Goal: Task Accomplishment & Management: Use online tool/utility

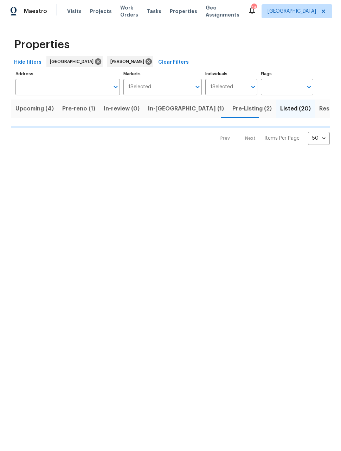
click at [320, 107] on span "Resale (9)" at bounding box center [334, 109] width 28 height 10
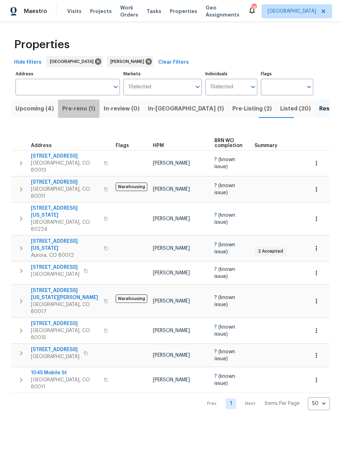
click at [79, 112] on span "Pre-reno (1)" at bounding box center [78, 109] width 33 height 10
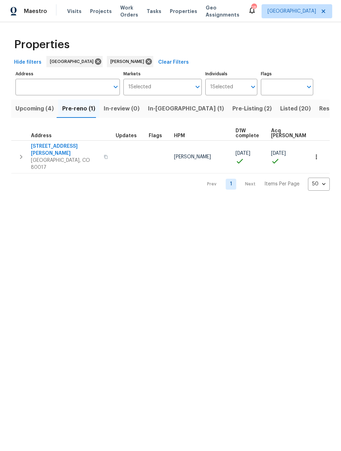
click at [70, 157] on span "[GEOGRAPHIC_DATA], CO 80017" at bounding box center [65, 164] width 69 height 14
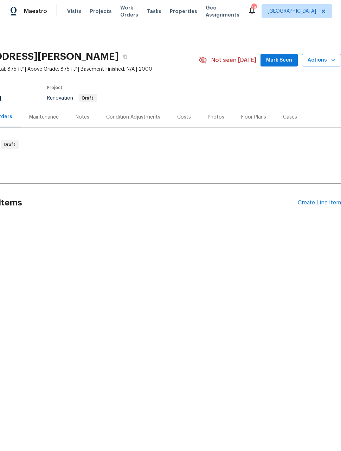
scroll to position [0, 56]
click at [324, 202] on div "Create Line Item" at bounding box center [319, 203] width 43 height 7
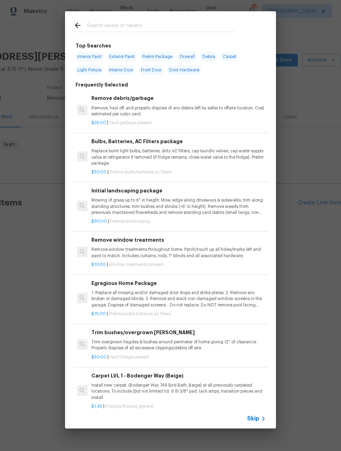
click at [173, 19] on div at bounding box center [154, 25] width 179 height 28
click at [192, 27] on input "text" at bounding box center [161, 26] width 149 height 11
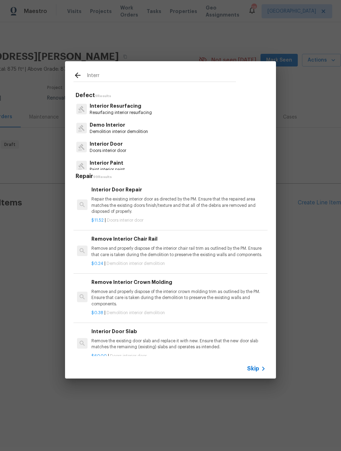
type input "Inter"
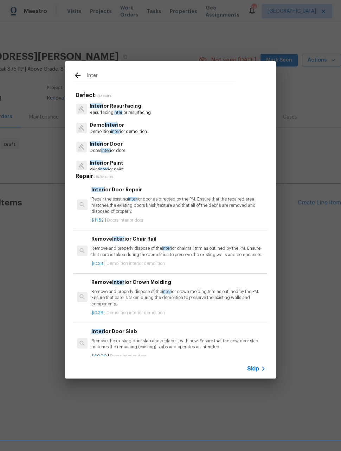
click at [105, 163] on p "Inter ior Paint" at bounding box center [107, 162] width 34 height 7
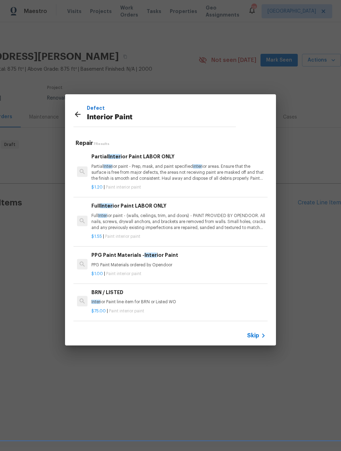
click at [201, 221] on p "Full Inter ior paint - (walls, ceilings, trim, and doors) - PAINT PROVIDED BY O…" at bounding box center [179, 222] width 175 height 18
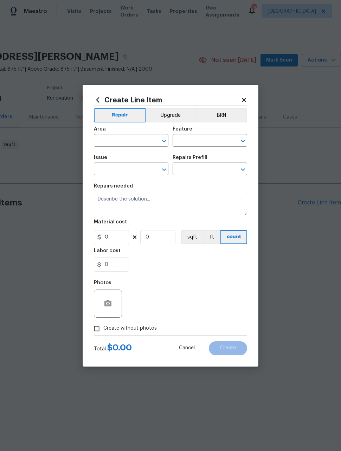
type input "Overall Paint"
type input "Interior Paint"
type input "Full Interior Paint LABOR ONLY $1.55"
type textarea "Full Interior paint - (walls, ceilings, trim, and doors) - PAINT PROVIDED BY OP…"
type input "1.55"
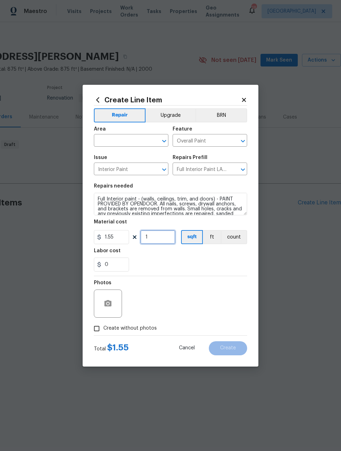
click at [167, 235] on input "1" at bounding box center [157, 237] width 35 height 14
type input "875"
click at [209, 286] on div "Photos" at bounding box center [170, 299] width 153 height 46
click at [143, 143] on input "text" at bounding box center [121, 141] width 55 height 11
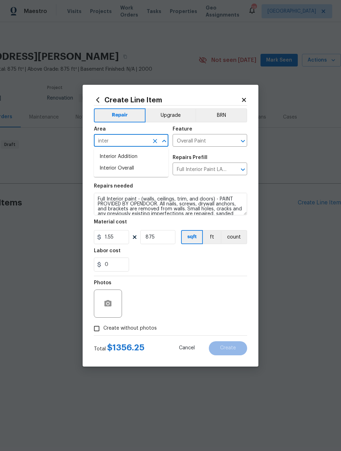
click at [138, 173] on li "Interior Overall" at bounding box center [131, 169] width 75 height 12
type input "Interior Overall"
click at [200, 287] on div "Photos" at bounding box center [170, 299] width 153 height 46
click at [110, 308] on icon "button" at bounding box center [108, 303] width 8 height 8
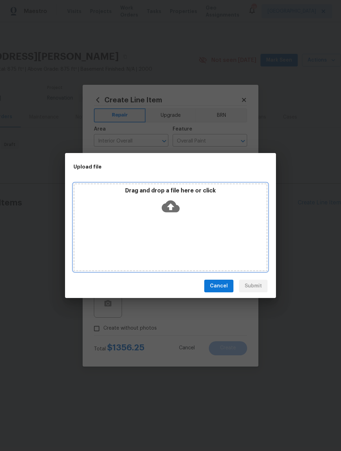
click at [205, 249] on div "Drag and drop a file here or click" at bounding box center [171, 227] width 194 height 88
click at [244, 244] on div "Drag and drop a file here or click" at bounding box center [171, 227] width 194 height 88
